Goal: Task Accomplishment & Management: Use online tool/utility

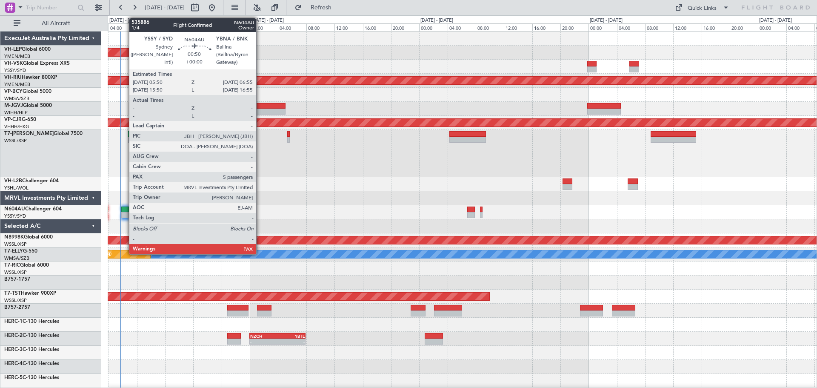
click at [125, 212] on div at bounding box center [125, 215] width 8 height 6
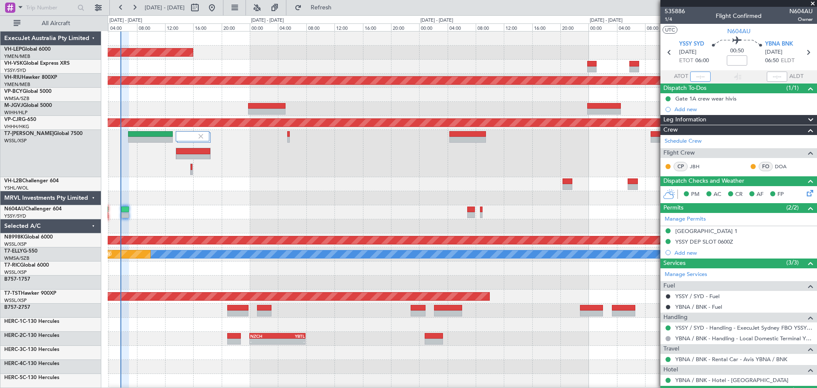
click at [701, 79] on input "text" at bounding box center [700, 77] width 20 height 10
type input "05:18"
click at [773, 75] on input "text" at bounding box center [777, 77] width 20 height 10
type input "05:38"
type input "15:18"
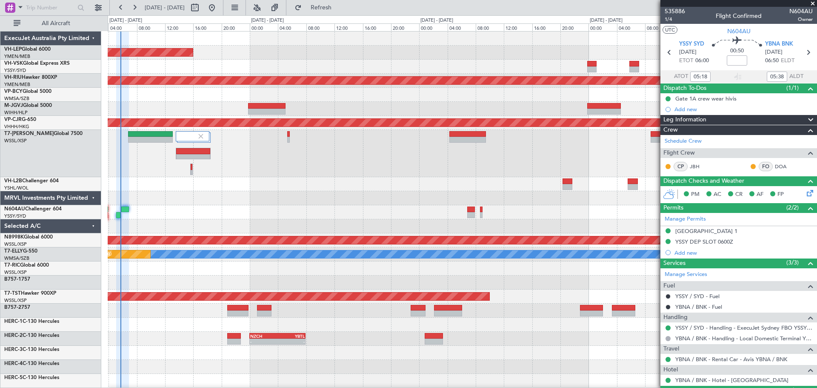
type input "15:38"
type input "05:18"
type input "05:38"
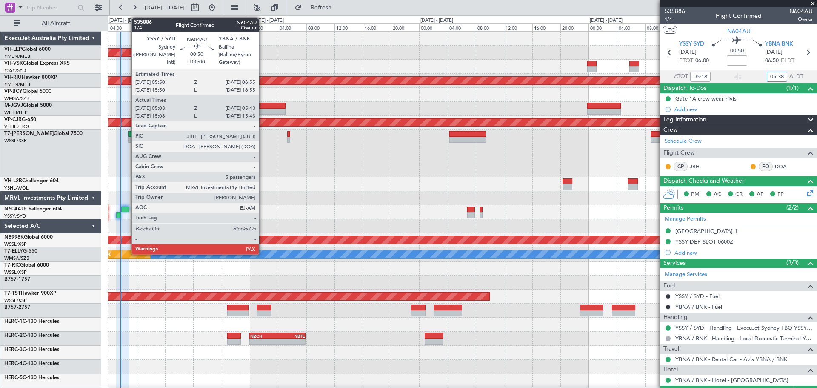
click at [127, 208] on div at bounding box center [125, 209] width 8 height 6
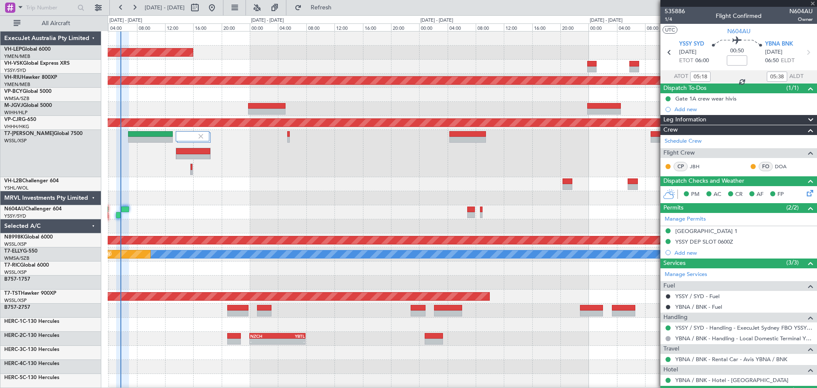
click at [266, 221] on div "Unplanned Maint Wichita (Wichita Mid-continent) Planned Maint [GEOGRAPHIC_DATA]…" at bounding box center [462, 279] width 709 height 497
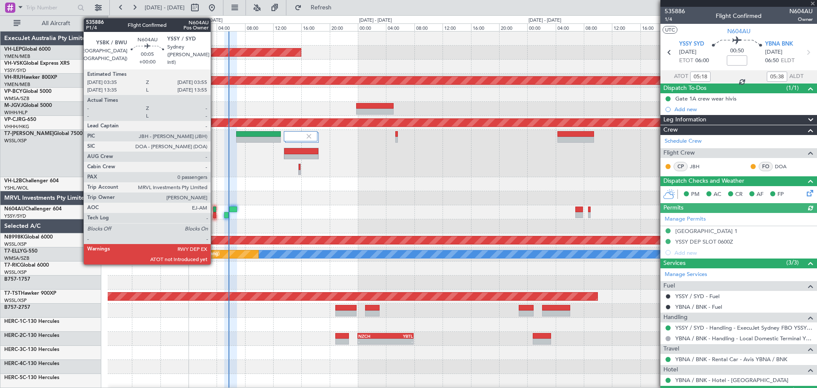
click at [215, 208] on div at bounding box center [214, 209] width 3 height 6
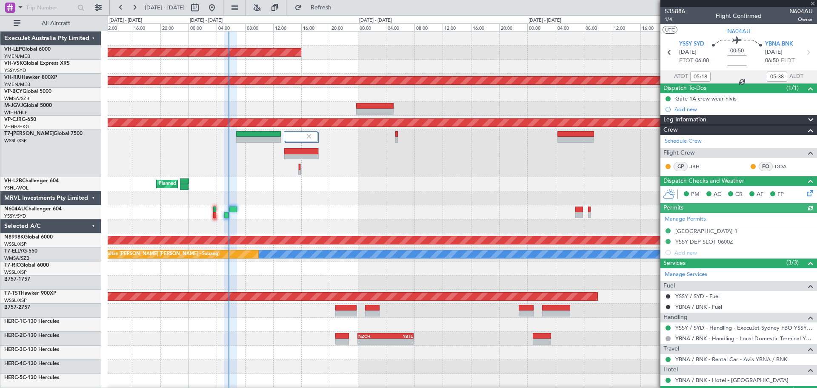
type input "0"
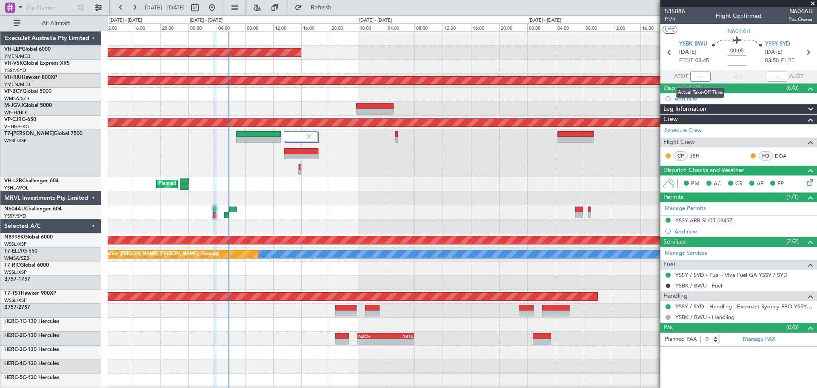
click at [703, 77] on input "text" at bounding box center [700, 77] width 20 height 10
